Goal: Find specific page/section: Find specific page/section

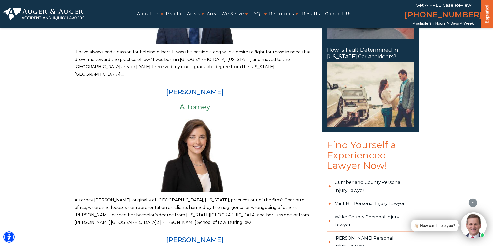
scroll to position [414, 0]
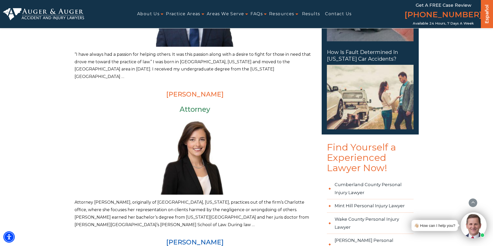
click at [181, 90] on link "[PERSON_NAME]" at bounding box center [194, 94] width 57 height 8
